Goal: Check status: Check status

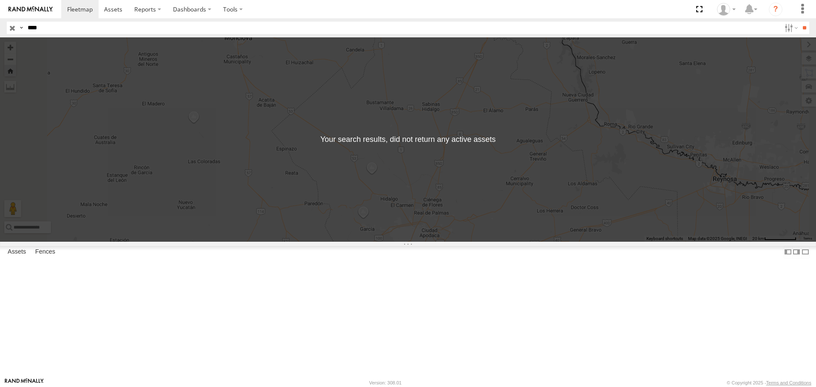
select select "**********"
drag, startPoint x: 95, startPoint y: 28, endPoint x: 0, endPoint y: 46, distance: 96.8
click at [0, 46] on body at bounding box center [408, 193] width 816 height 387
click at [805, 24] on input "**" at bounding box center [804, 28] width 10 height 12
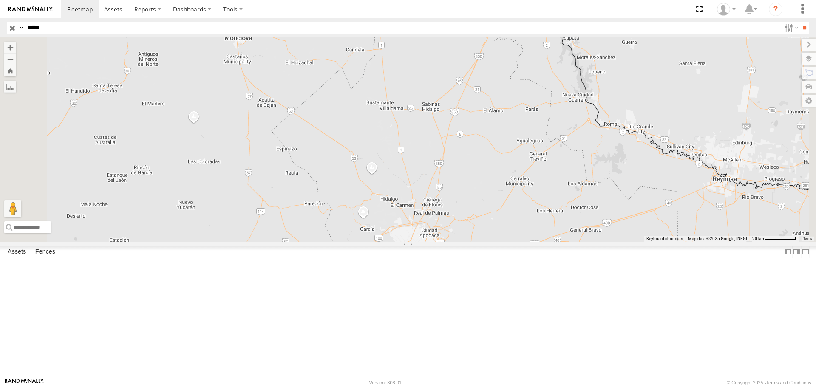
click at [0, 0] on div "40153" at bounding box center [0, 0] width 0 height 0
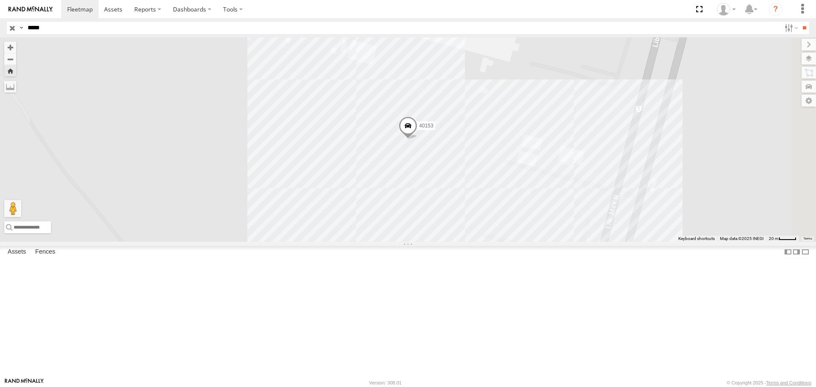
click at [417, 140] on span at bounding box center [408, 128] width 19 height 23
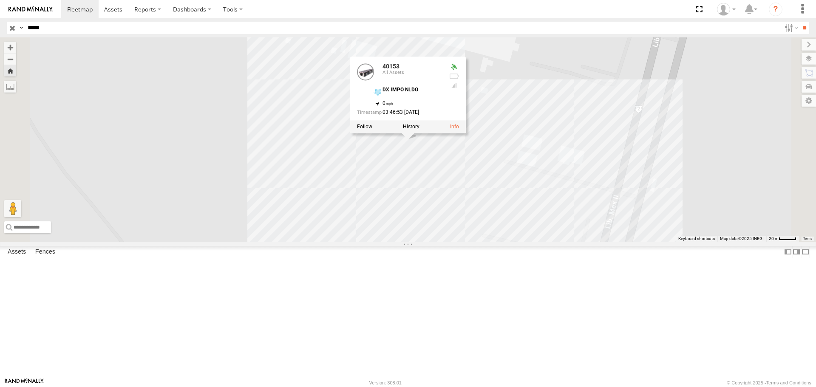
drag, startPoint x: 625, startPoint y: 275, endPoint x: 542, endPoint y: 267, distance: 83.2
click at [623, 241] on div "40153 40153 All Assets DX IMPO NLDO 27.43693 , -99.64534 0 03:46:53 [DATE]" at bounding box center [408, 139] width 816 height 204
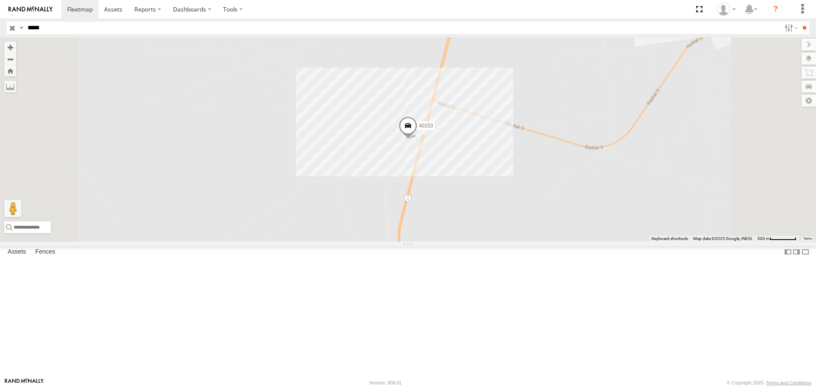
drag, startPoint x: 218, startPoint y: 29, endPoint x: 0, endPoint y: 60, distance: 220.5
click at [0, 56] on body at bounding box center [408, 193] width 816 height 387
click at [799, 22] on input "**" at bounding box center [804, 28] width 10 height 12
click at [0, 0] on div "42221" at bounding box center [0, 0] width 0 height 0
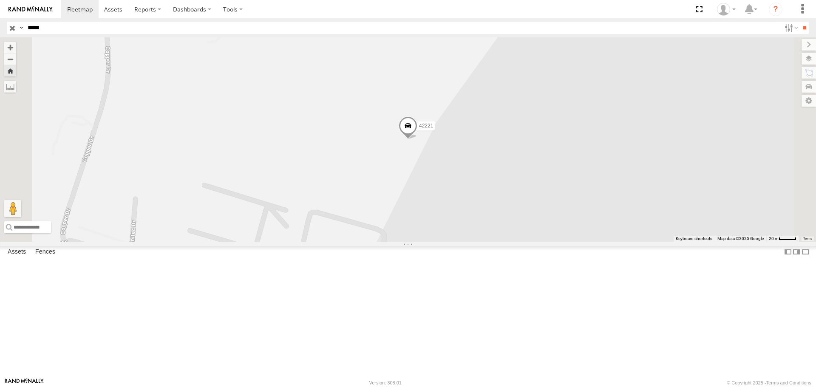
click at [417, 139] on span at bounding box center [408, 127] width 19 height 23
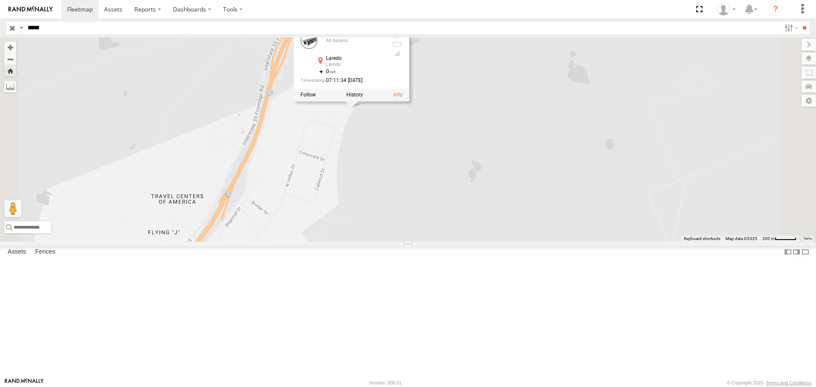
click at [66, 30] on input "*****" at bounding box center [402, 28] width 756 height 12
type input "*****"
click at [799, 22] on input "**" at bounding box center [804, 28] width 10 height 12
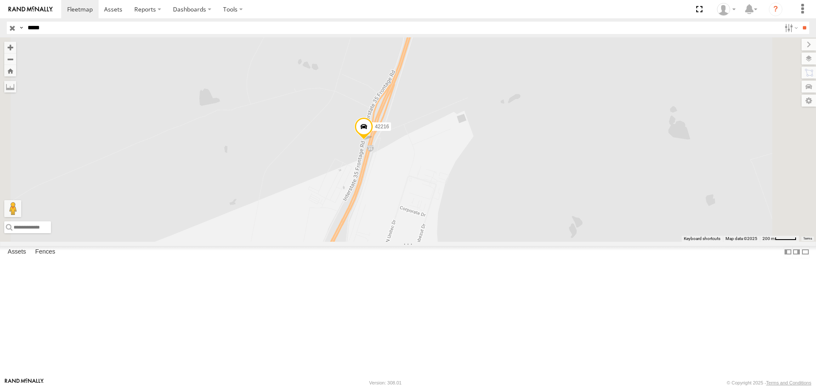
click at [373, 140] on span at bounding box center [363, 128] width 19 height 23
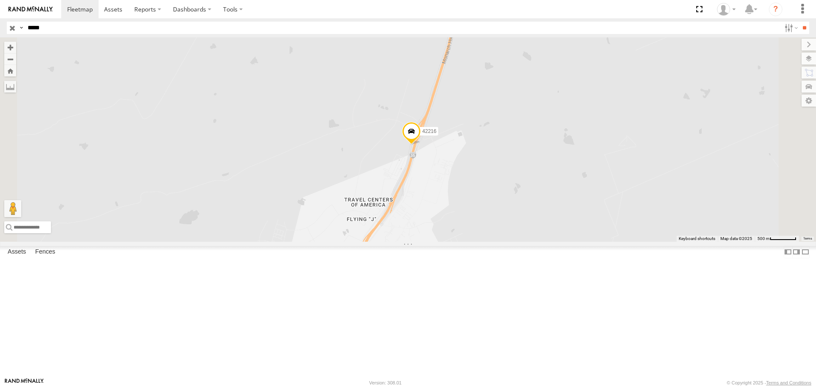
click at [421, 145] on span at bounding box center [411, 133] width 19 height 23
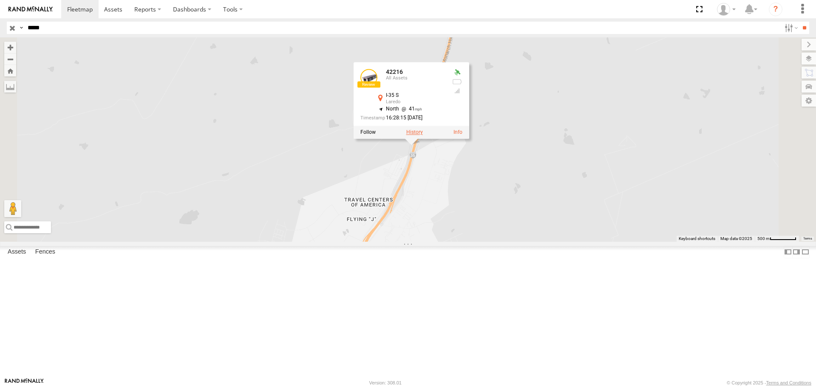
click at [423, 136] on label at bounding box center [414, 133] width 17 height 6
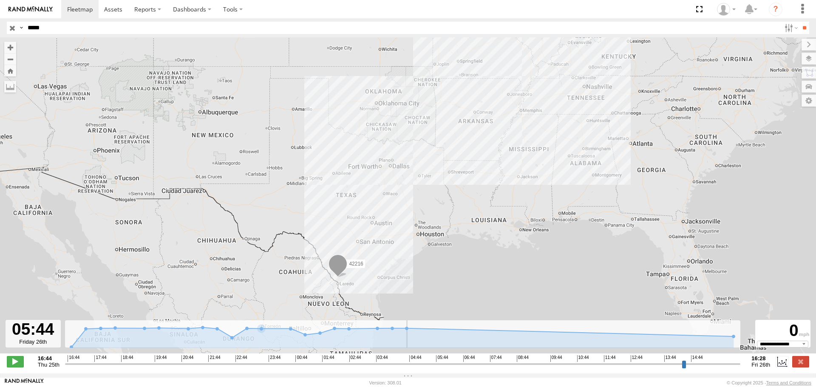
drag, startPoint x: 67, startPoint y: 370, endPoint x: 434, endPoint y: 379, distance: 367.2
click at [434, 368] on input "range" at bounding box center [403, 364] width 676 height 8
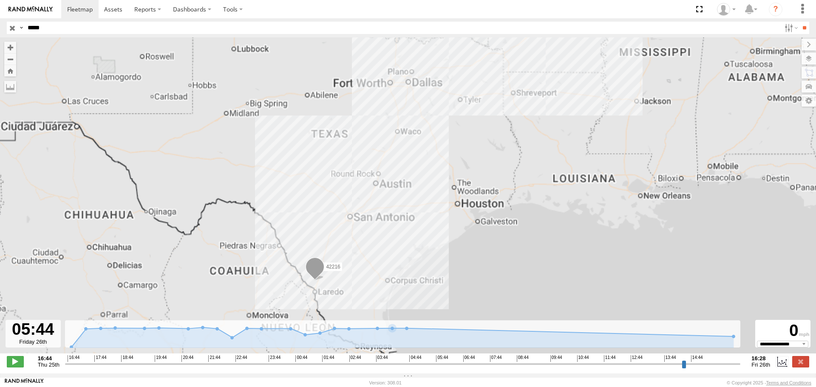
drag, startPoint x: 357, startPoint y: 275, endPoint x: 407, endPoint y: 224, distance: 71.2
click at [475, 212] on div "42216" at bounding box center [408, 199] width 816 height 325
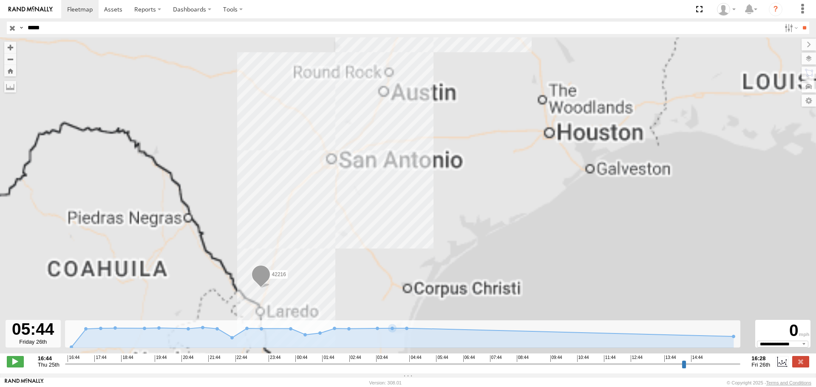
drag, startPoint x: 407, startPoint y: 224, endPoint x: 464, endPoint y: 198, distance: 61.8
click at [464, 198] on div "42216" at bounding box center [408, 199] width 816 height 325
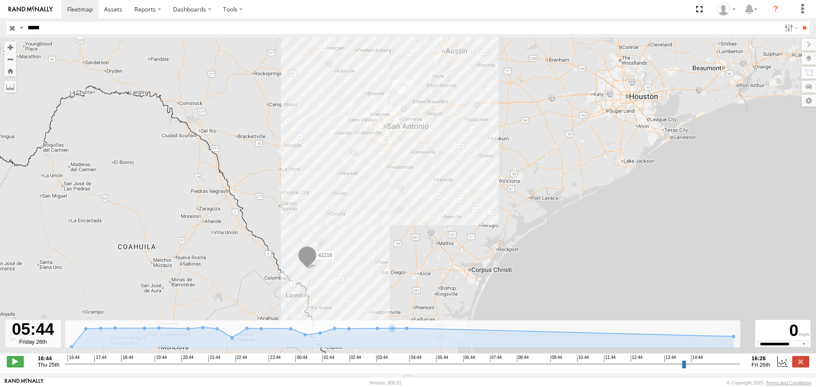
drag, startPoint x: 464, startPoint y: 189, endPoint x: 471, endPoint y: 184, distance: 8.5
click at [471, 184] on div "42216" at bounding box center [408, 199] width 816 height 325
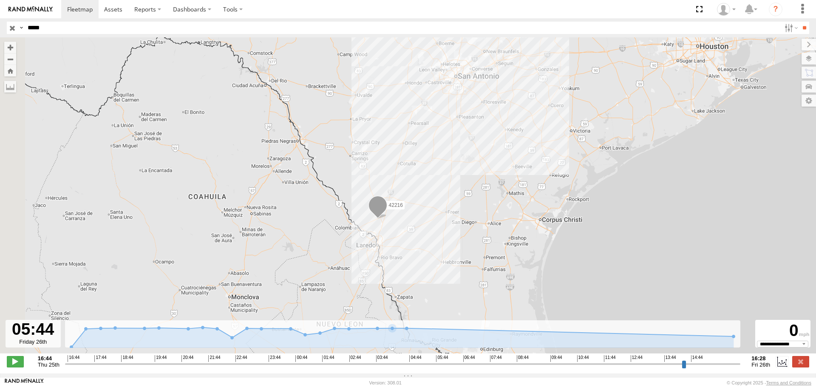
drag, startPoint x: 391, startPoint y: 255, endPoint x: 469, endPoint y: 206, distance: 91.5
click at [469, 206] on div "42216" at bounding box center [408, 199] width 816 height 325
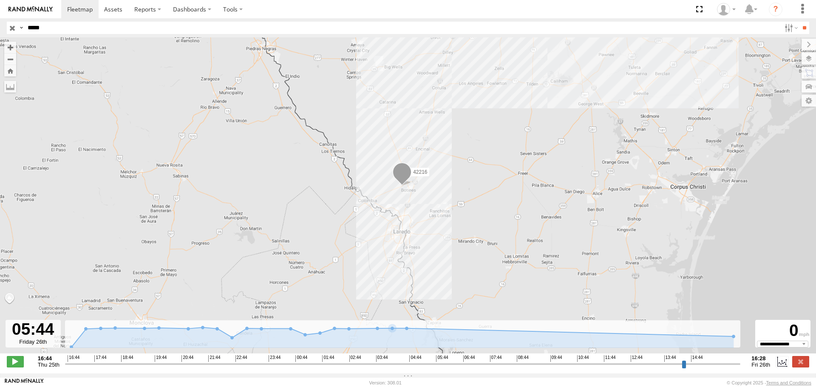
drag, startPoint x: 450, startPoint y: 234, endPoint x: 535, endPoint y: 209, distance: 88.9
click at [533, 210] on div "42216" at bounding box center [408, 199] width 816 height 325
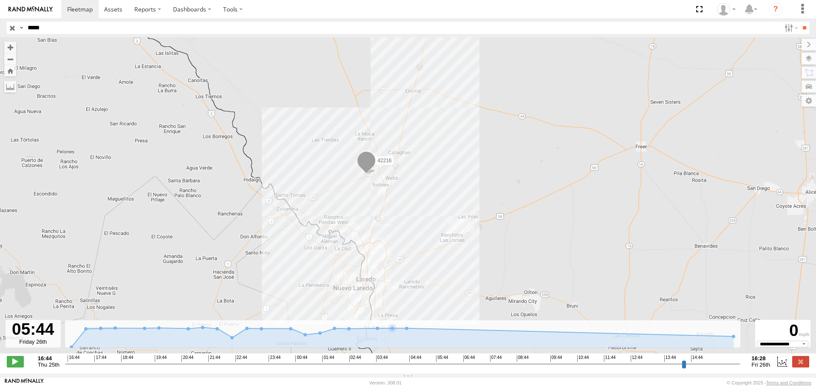
drag, startPoint x: 590, startPoint y: 159, endPoint x: 574, endPoint y: 216, distance: 59.4
click at [574, 216] on div "42216" at bounding box center [408, 199] width 816 height 325
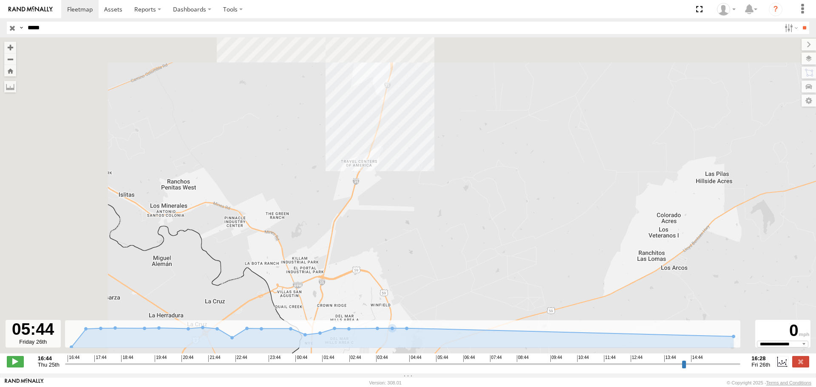
drag, startPoint x: 273, startPoint y: 130, endPoint x: 404, endPoint y: 177, distance: 139.1
click at [406, 178] on div "42216" at bounding box center [408, 199] width 816 height 325
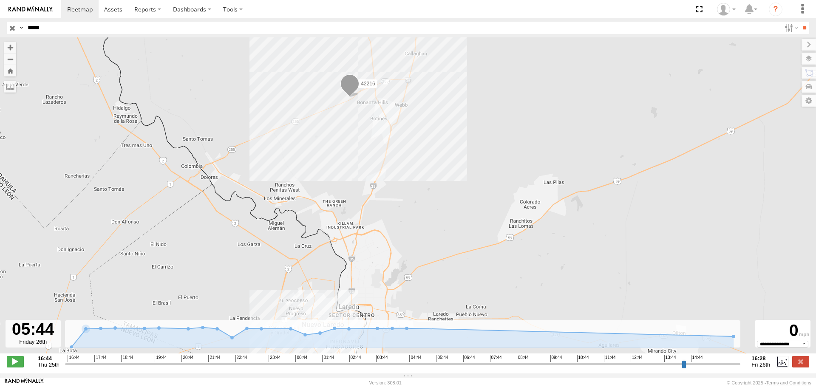
click at [21, 371] on div "**********" at bounding box center [408, 363] width 816 height 18
click at [16, 367] on span at bounding box center [15, 361] width 17 height 11
drag, startPoint x: 438, startPoint y: 368, endPoint x: 703, endPoint y: 386, distance: 266.2
click at [703, 368] on input "range" at bounding box center [403, 364] width 676 height 8
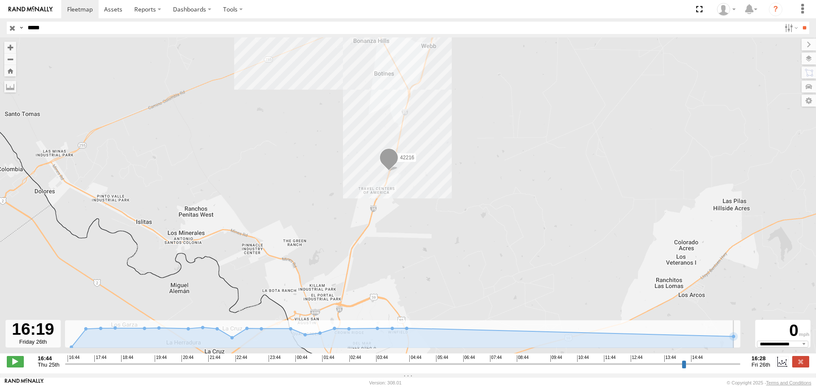
drag, startPoint x: 705, startPoint y: 369, endPoint x: 732, endPoint y: 366, distance: 26.5
click at [732, 366] on input "range" at bounding box center [403, 364] width 676 height 8
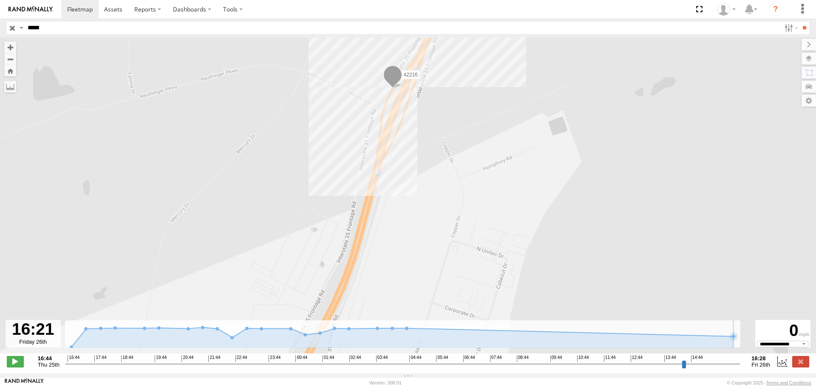
drag, startPoint x: 419, startPoint y: 189, endPoint x: 481, endPoint y: 193, distance: 62.6
click at [439, 135] on div "42216" at bounding box center [408, 199] width 816 height 325
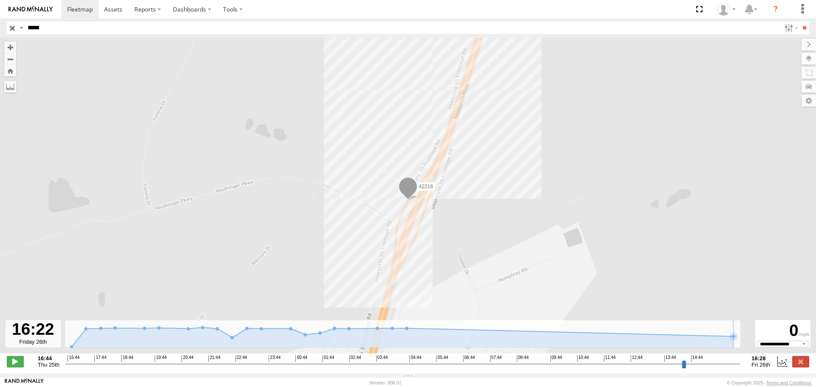
drag, startPoint x: 736, startPoint y: 341, endPoint x: 743, endPoint y: 346, distance: 8.2
click at [743, 346] on div "To navigate the map with touch gestures double-tap and hold your finger on the …" at bounding box center [408, 205] width 816 height 336
drag, startPoint x: 733, startPoint y: 344, endPoint x: 744, endPoint y: 347, distance: 11.2
click at [744, 347] on div "To navigate the map with touch gestures double-tap and hold your finger on the …" at bounding box center [408, 205] width 816 height 336
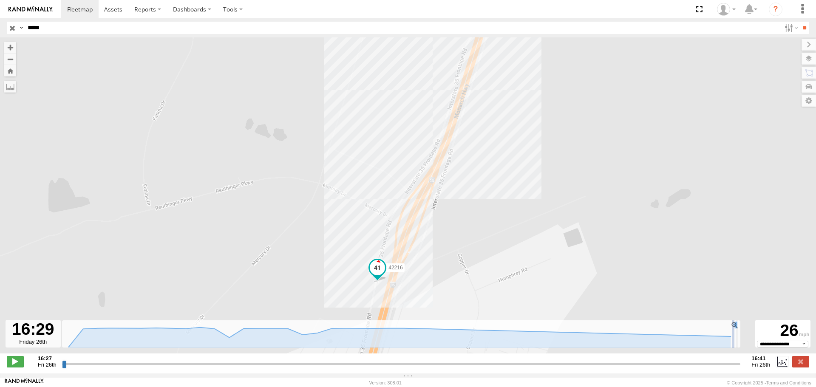
drag, startPoint x: 732, startPoint y: 346, endPoint x: 735, endPoint y: 351, distance: 5.0
click at [735, 348] on rect at bounding box center [399, 334] width 675 height 28
type input "**********"
click at [636, 197] on div "42216" at bounding box center [408, 199] width 816 height 325
